Goal: Task Accomplishment & Management: Use online tool/utility

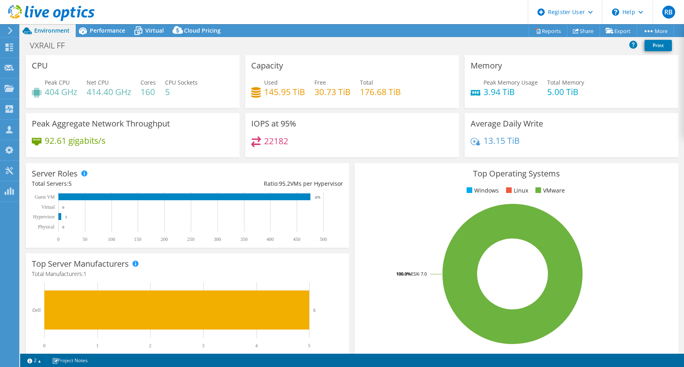
select select "EULondon"
select select "EUR"
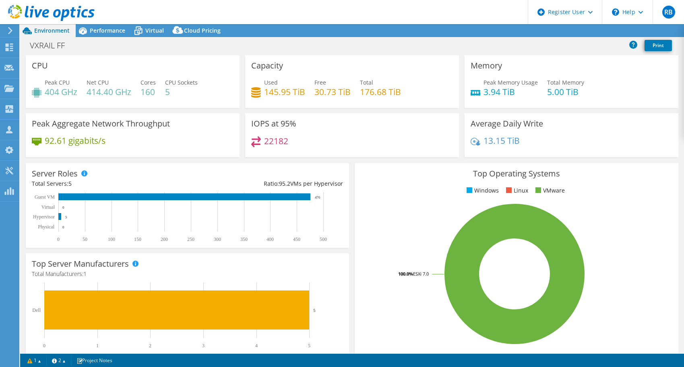
select select "EULondon"
select select "EUR"
